Goal: Find specific page/section: Find specific page/section

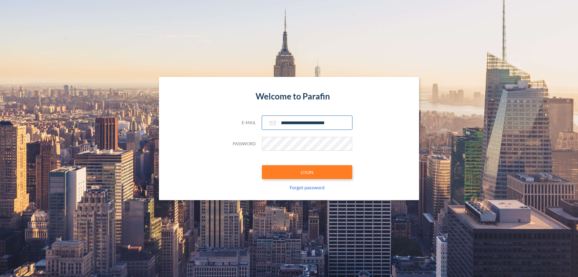
type input "**********"
click at [307, 172] on button "LOGIN" at bounding box center [307, 172] width 90 height 14
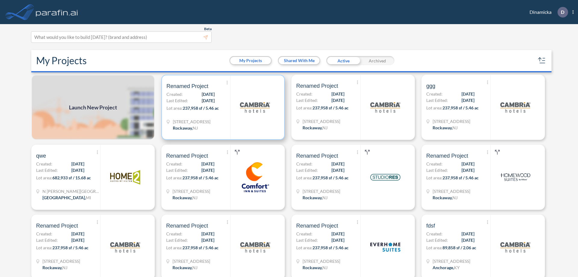
scroll to position [2, 0]
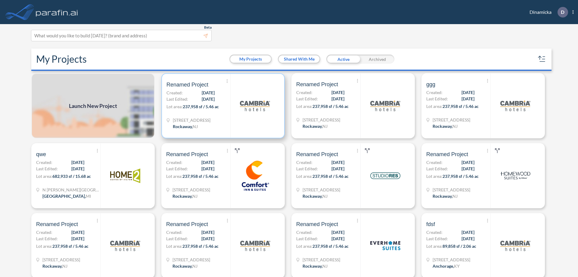
click at [222, 106] on p "Lot area: 237,958 sf / 5.46 ac" at bounding box center [199, 107] width 64 height 9
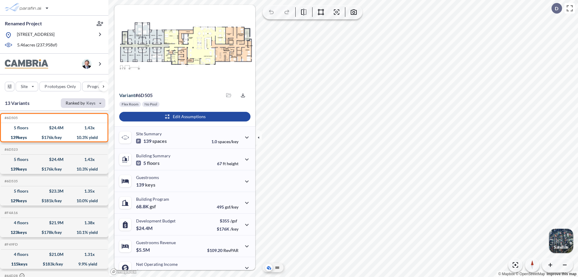
click at [83, 103] on div "button" at bounding box center [83, 103] width 45 height 10
click at [79, 144] on button "Budget/key" at bounding box center [79, 144] width 34 height 10
